Goal: Task Accomplishment & Management: Use online tool/utility

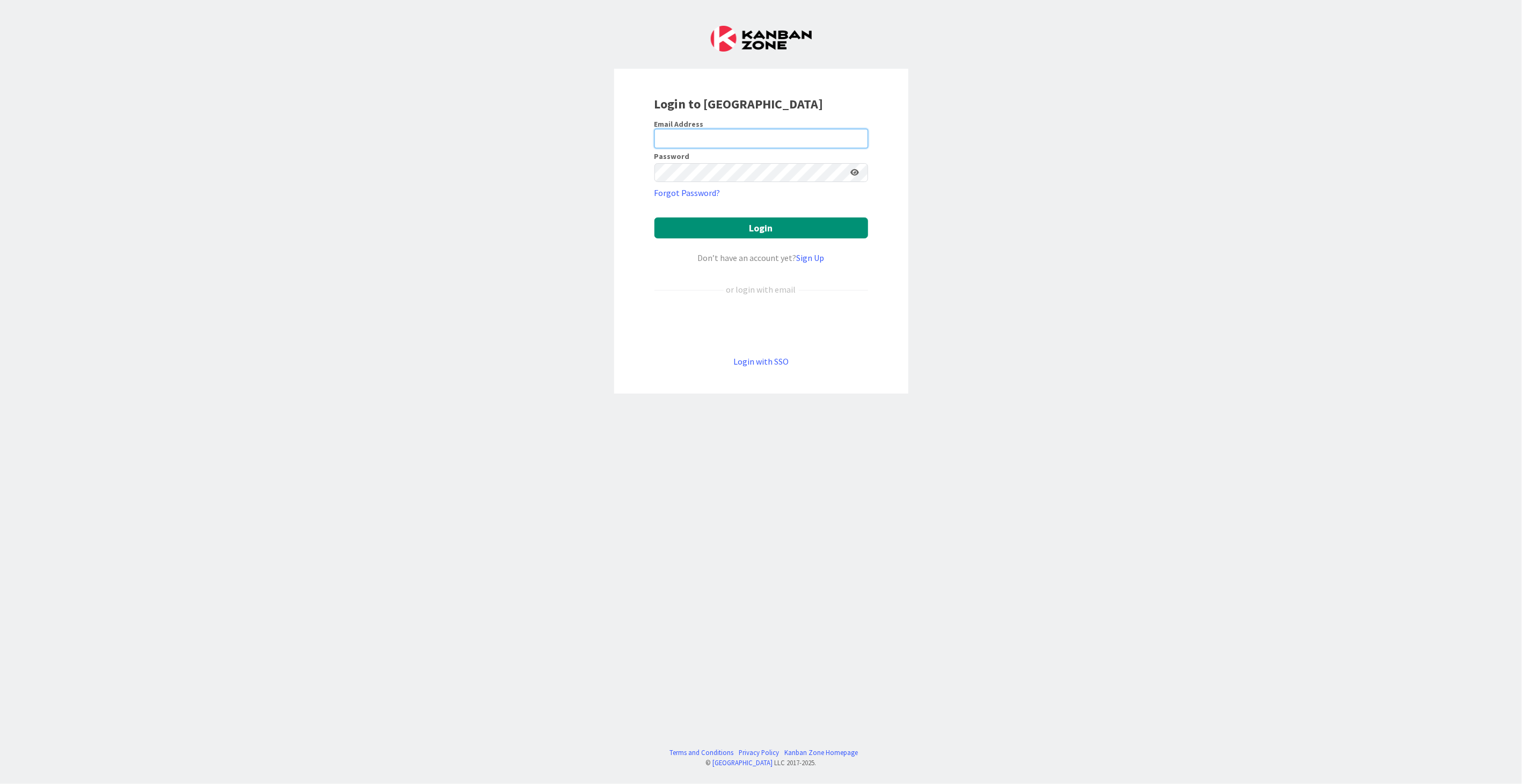
click at [695, 132] on input "email" at bounding box center [762, 138] width 214 height 19
type input "[PERSON_NAME][EMAIL_ADDRESS][DOMAIN_NAME]"
click at [655, 217] on button "Login" at bounding box center [762, 227] width 214 height 21
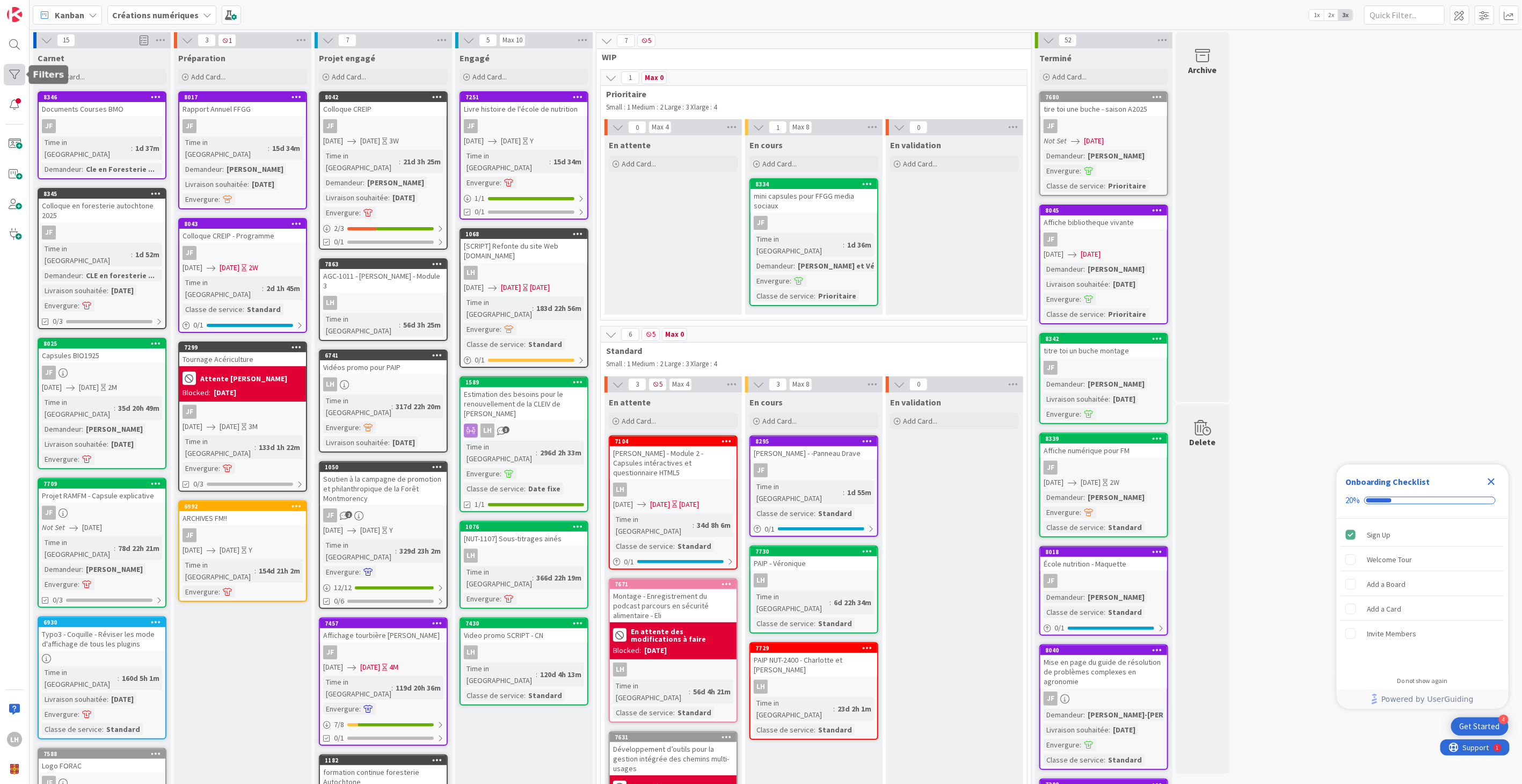
click at [21, 78] on div at bounding box center [14, 74] width 21 height 21
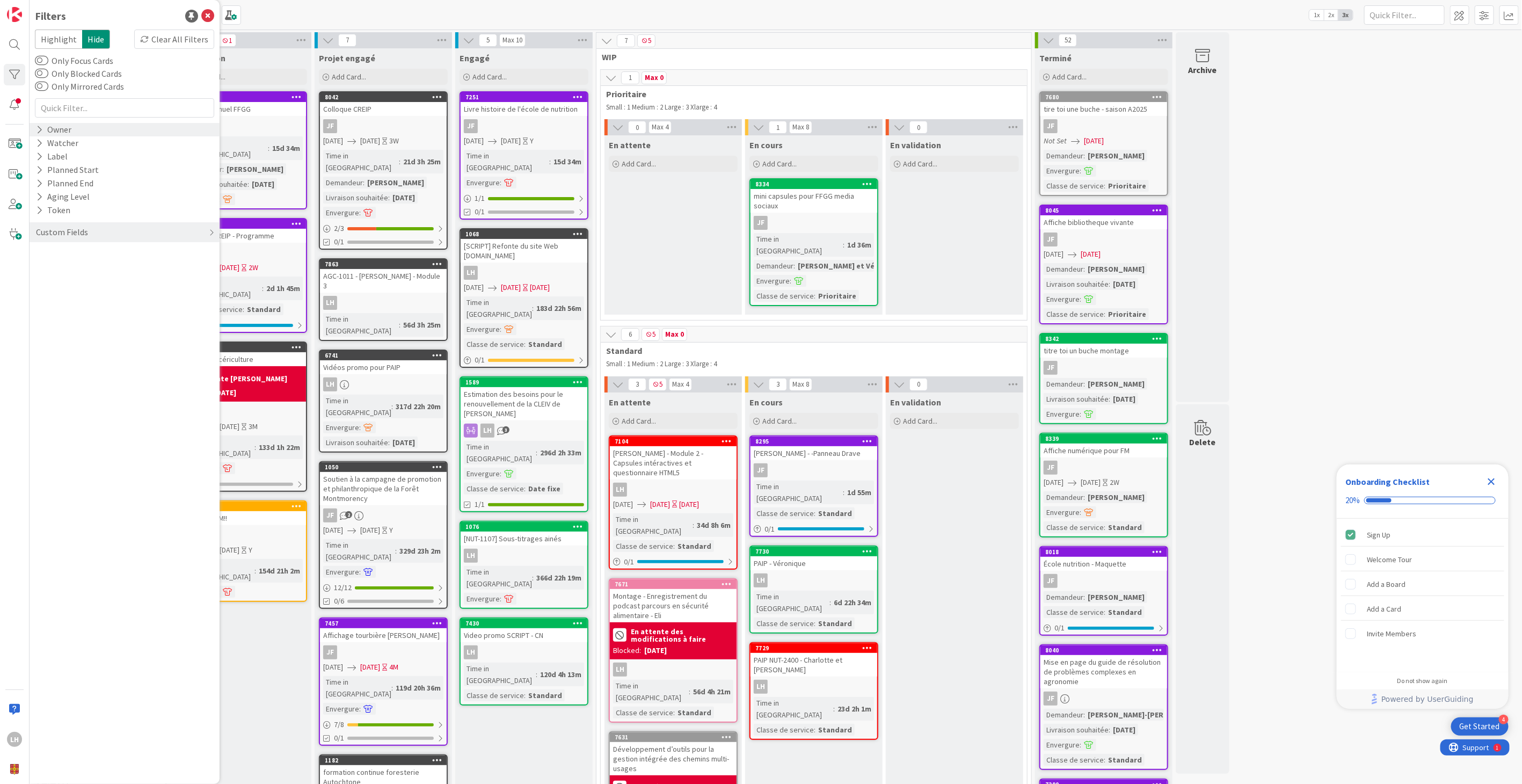
click at [76, 132] on div "Owner" at bounding box center [125, 129] width 190 height 14
click at [41, 176] on icon at bounding box center [41, 174] width 8 height 8
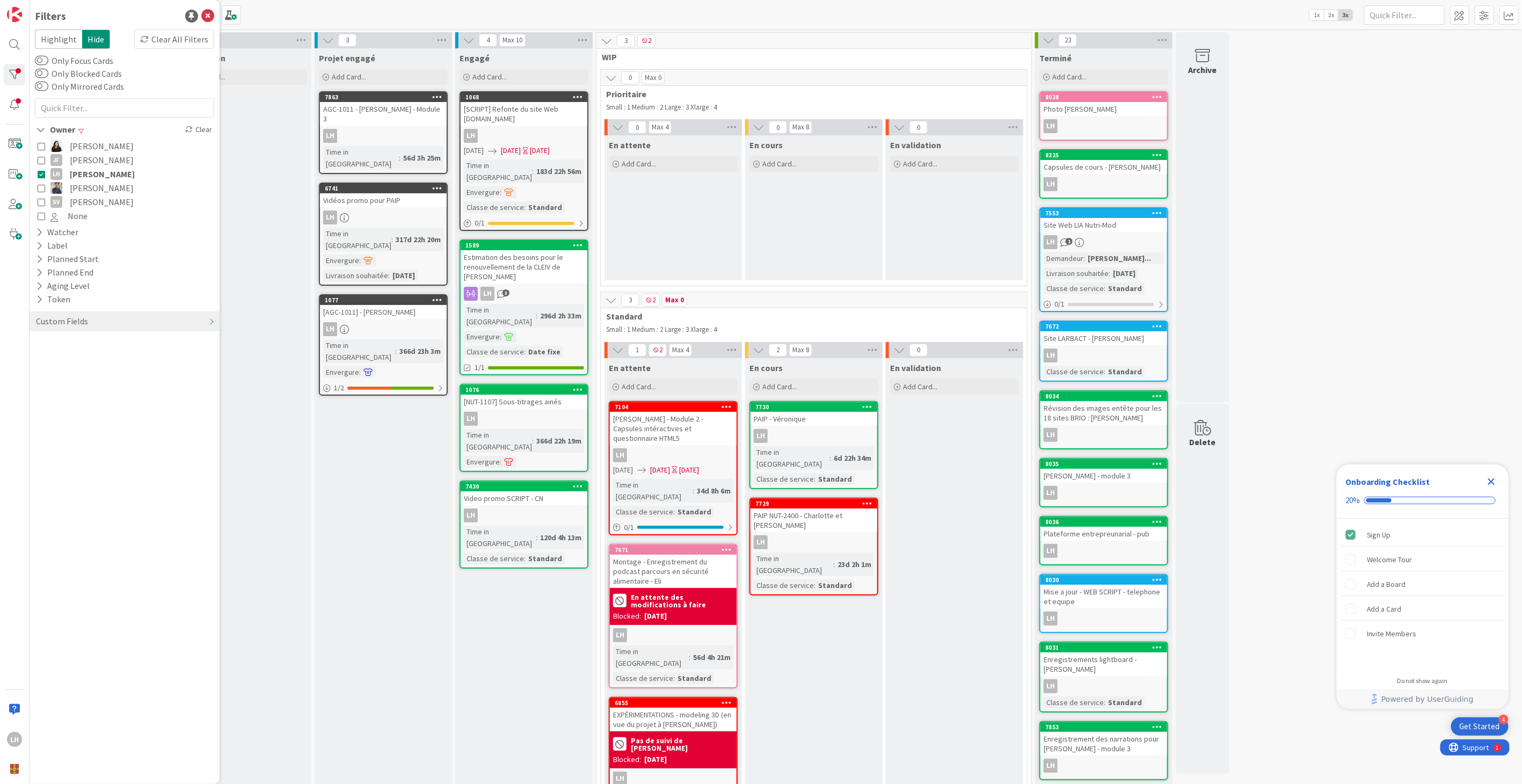
click at [974, 572] on div "En validation Add Card..." at bounding box center [954, 599] width 138 height 482
